Goal: Check status: Check status

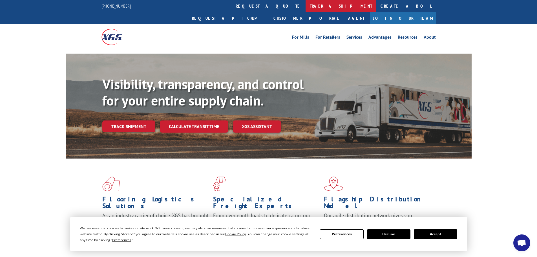
click at [305, 5] on link "track a shipment" at bounding box center [340, 6] width 71 height 12
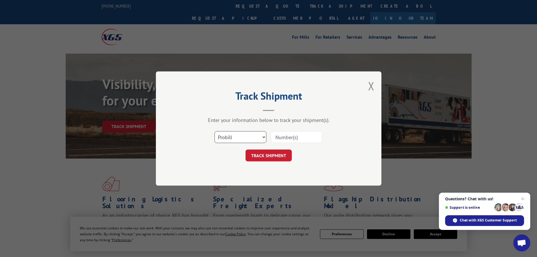
click at [238, 136] on select "Select category... Probill BOL PO" at bounding box center [240, 137] width 52 height 12
select select "bol"
click at [214, 131] on select "Select category... Probill BOL PO" at bounding box center [240, 137] width 52 height 12
click at [280, 137] on input at bounding box center [297, 137] width 52 height 12
paste input "7072912"
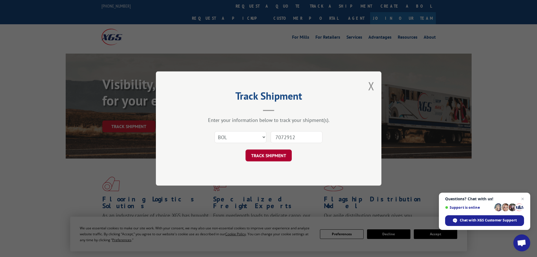
type input "7072912"
click at [275, 156] on button "TRACK SHIPMENT" at bounding box center [268, 155] width 46 height 12
